Goal: Navigation & Orientation: Find specific page/section

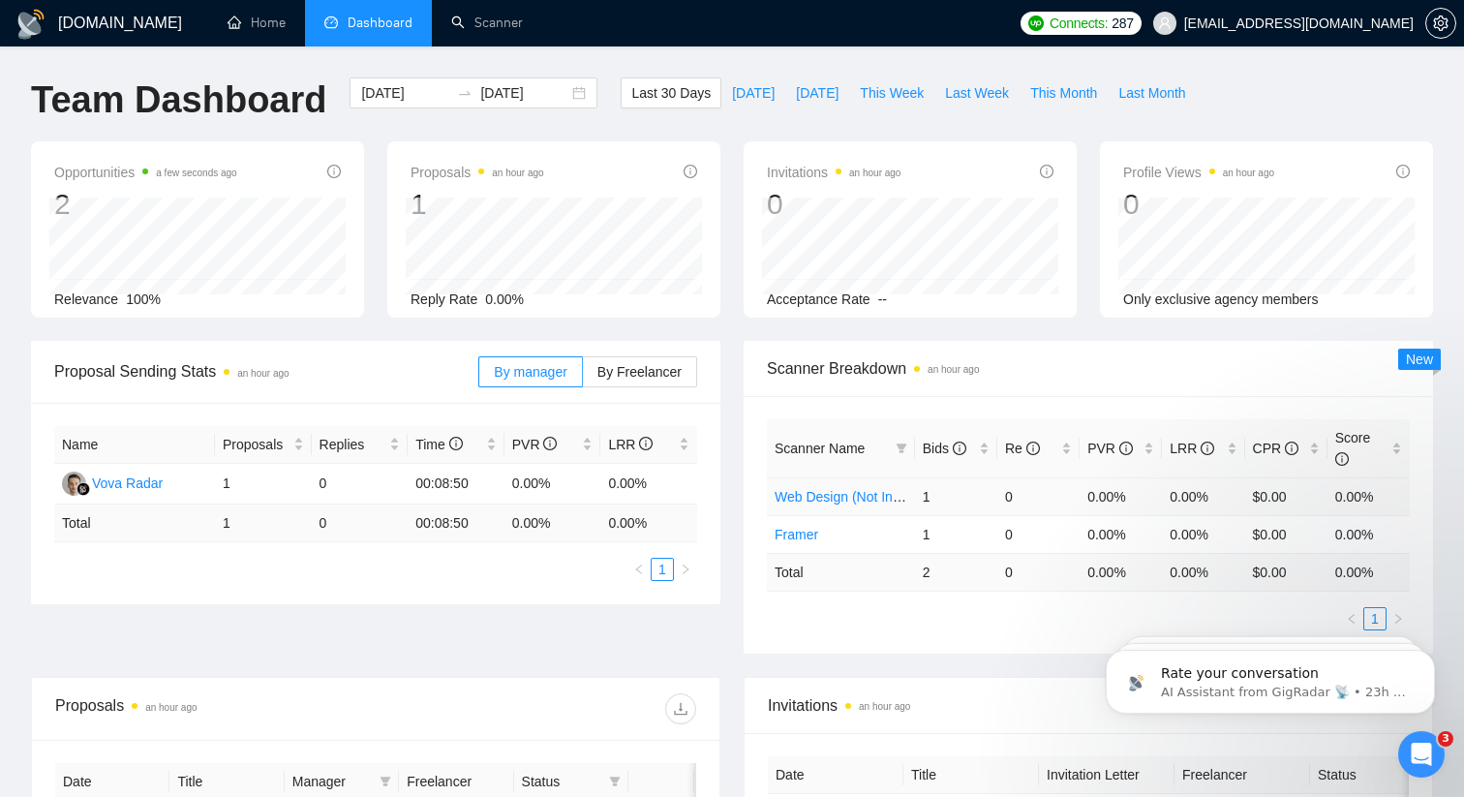
click at [855, 499] on link "Web Design (Not Including Ecommerce / Shopify)" at bounding box center [923, 496] width 298 height 15
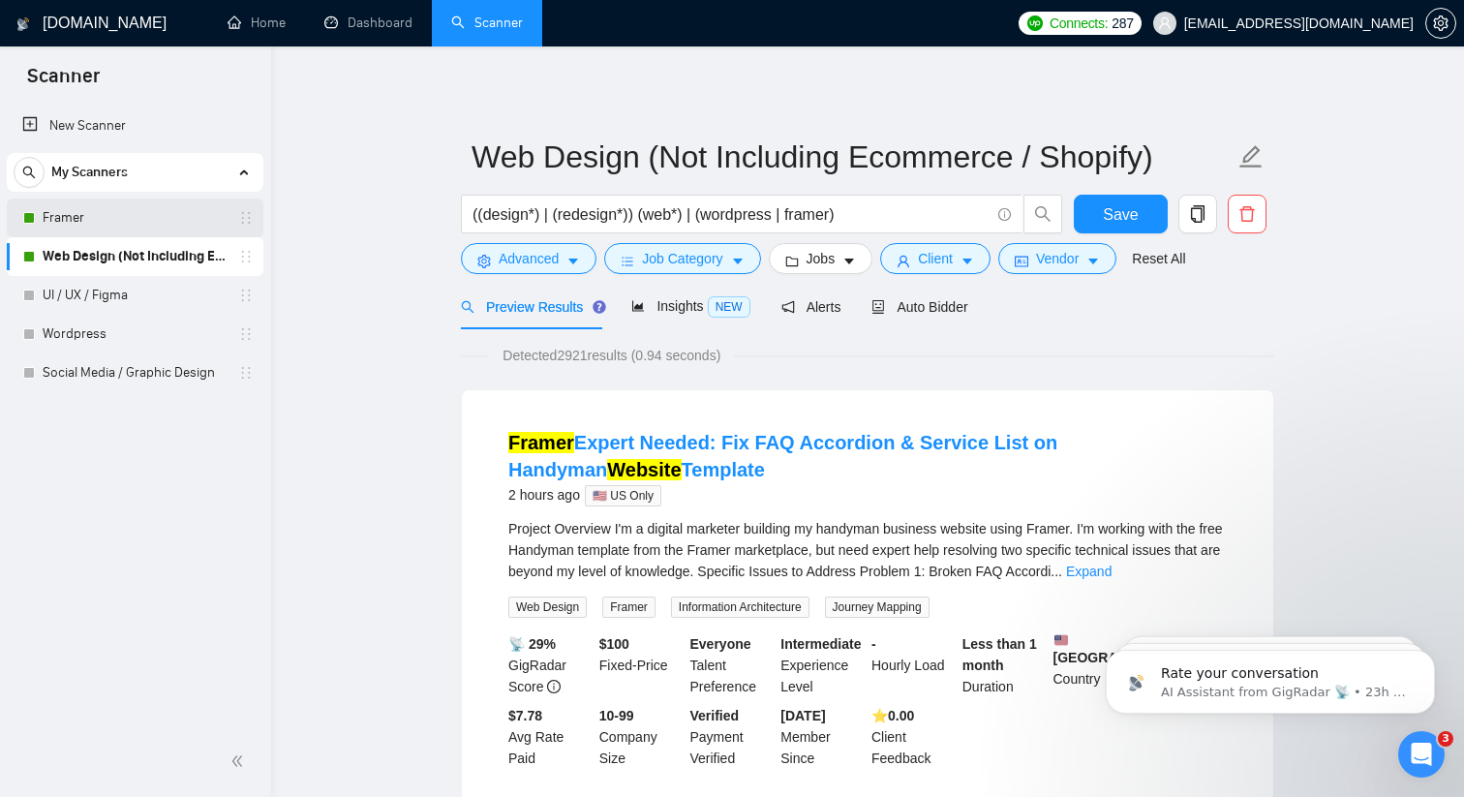
click at [146, 220] on link "Framer" at bounding box center [135, 217] width 184 height 39
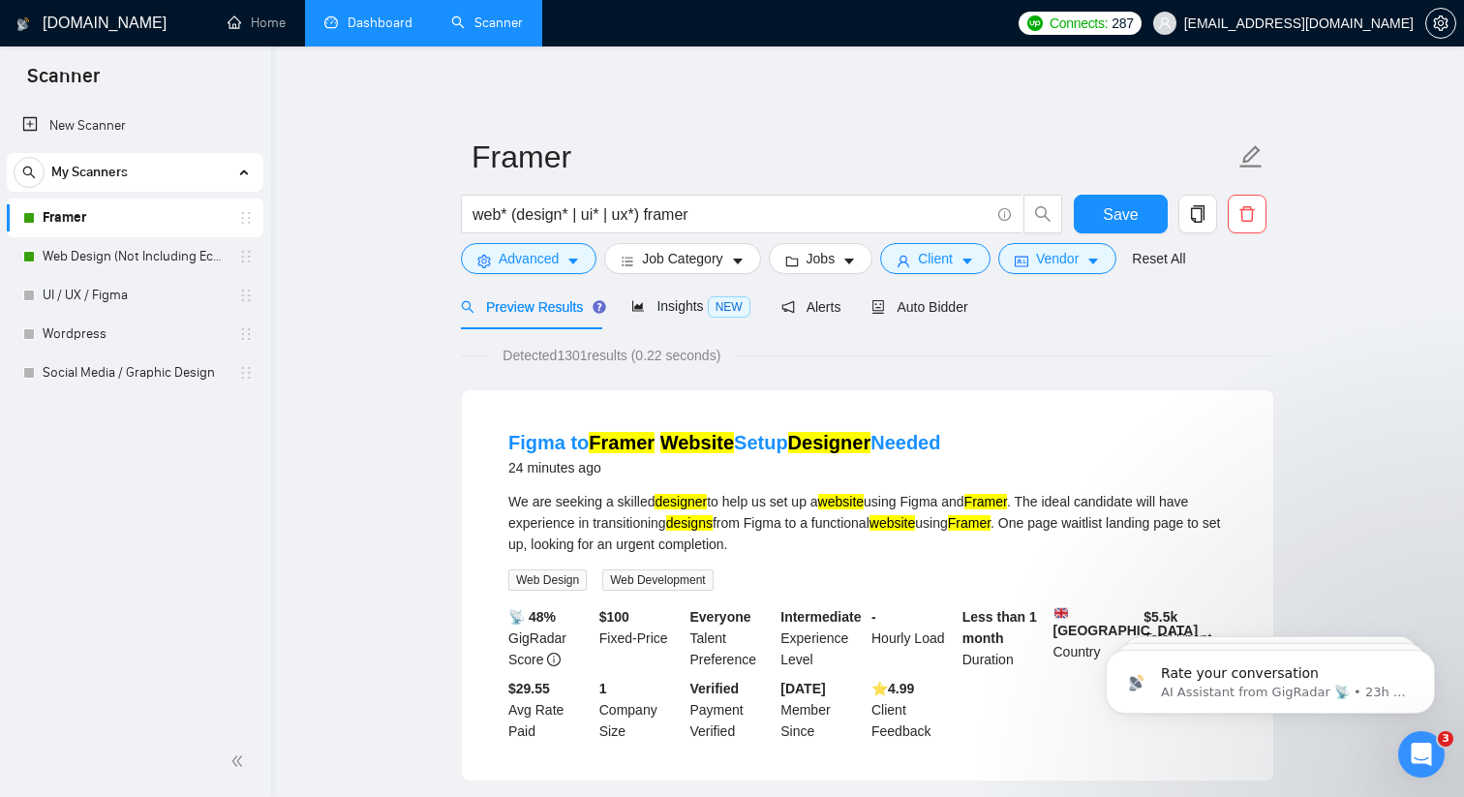
click at [347, 31] on link "Dashboard" at bounding box center [368, 23] width 88 height 16
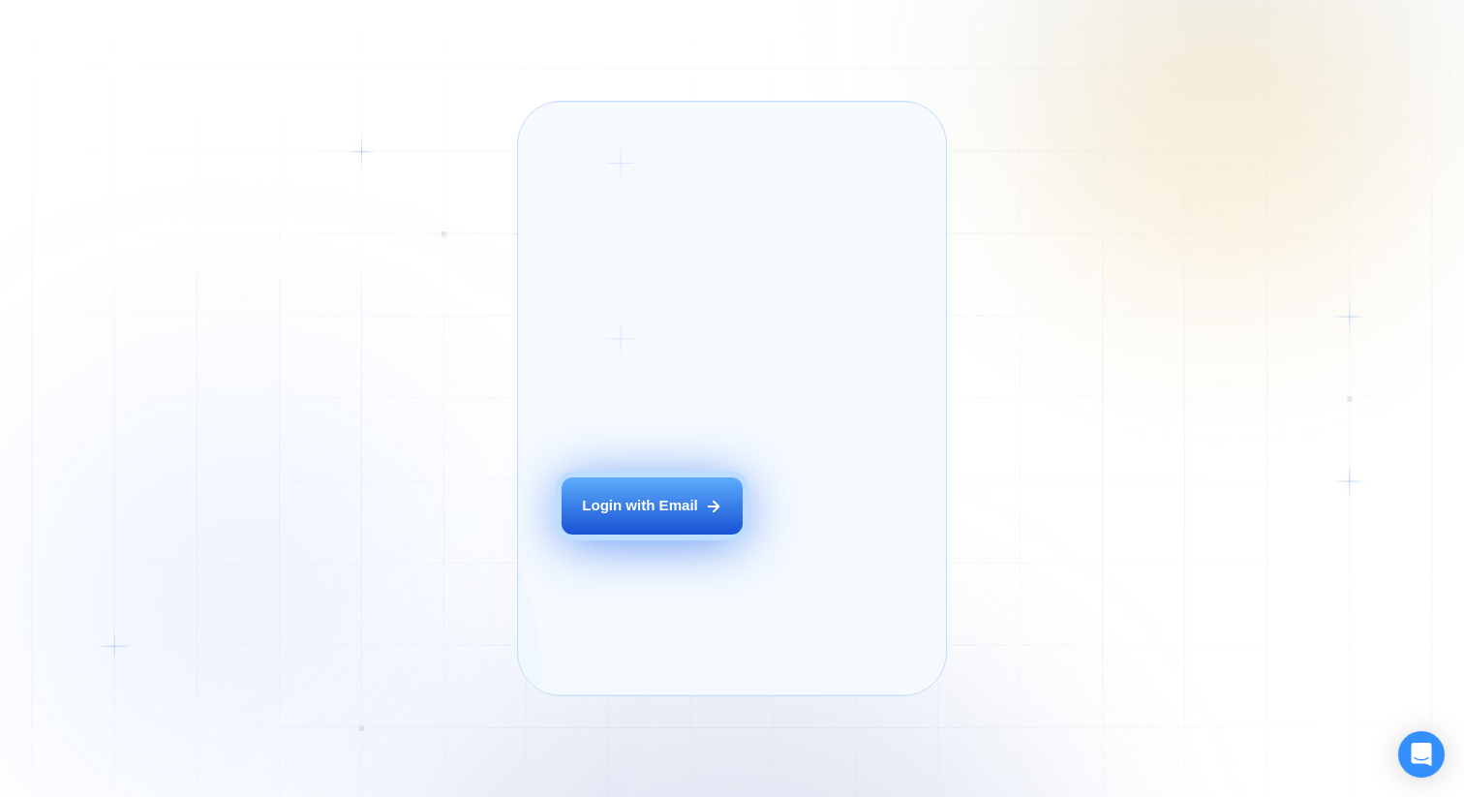
click at [705, 510] on button "Login with Email" at bounding box center [651, 505] width 181 height 57
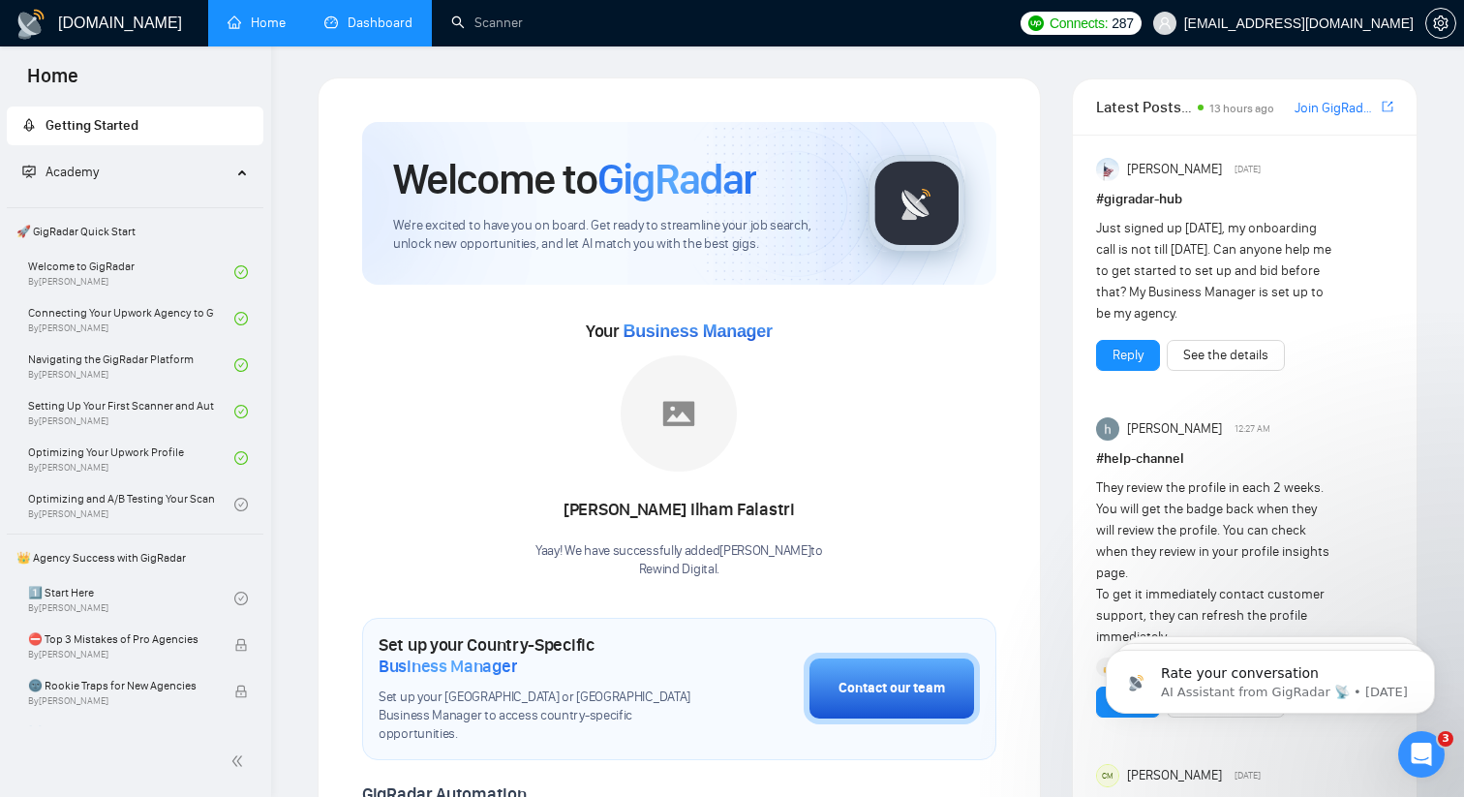
click at [330, 31] on link "Dashboard" at bounding box center [368, 23] width 88 height 16
